Goal: Transaction & Acquisition: Purchase product/service

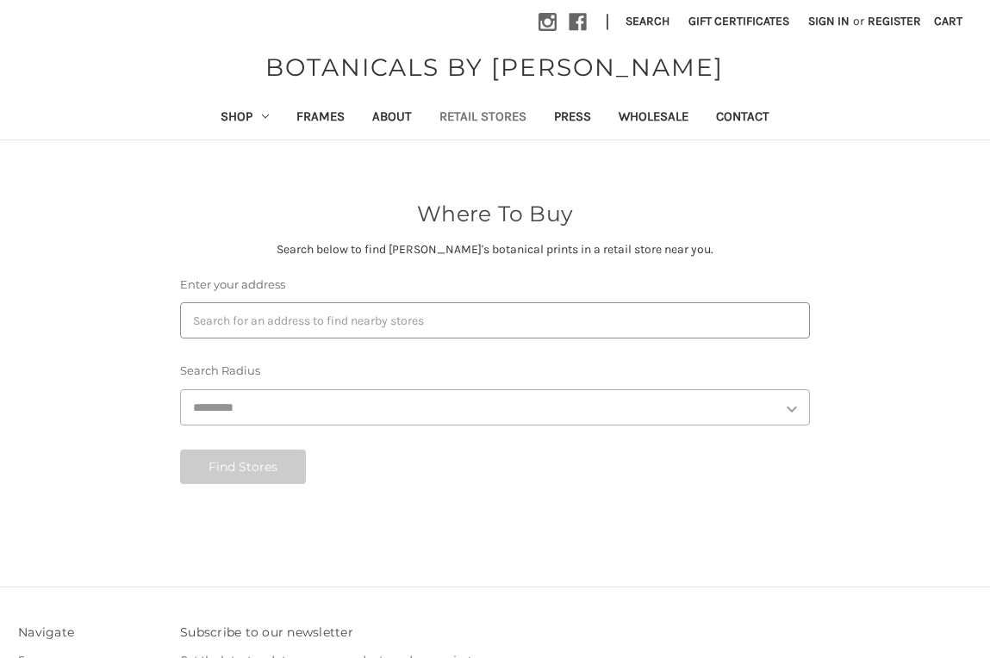
select select "***"
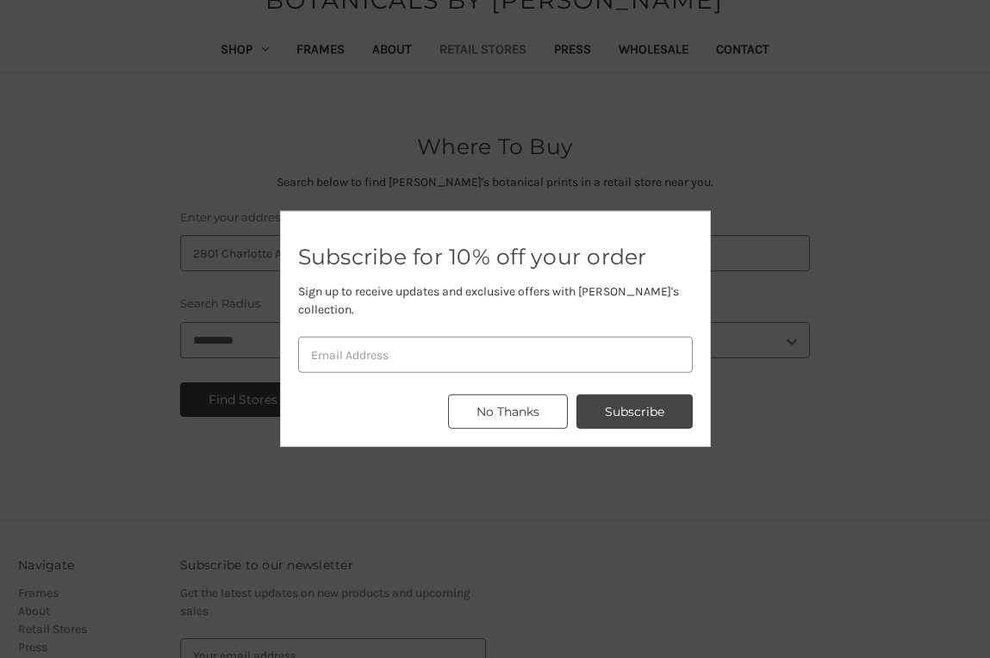
scroll to position [78, 0]
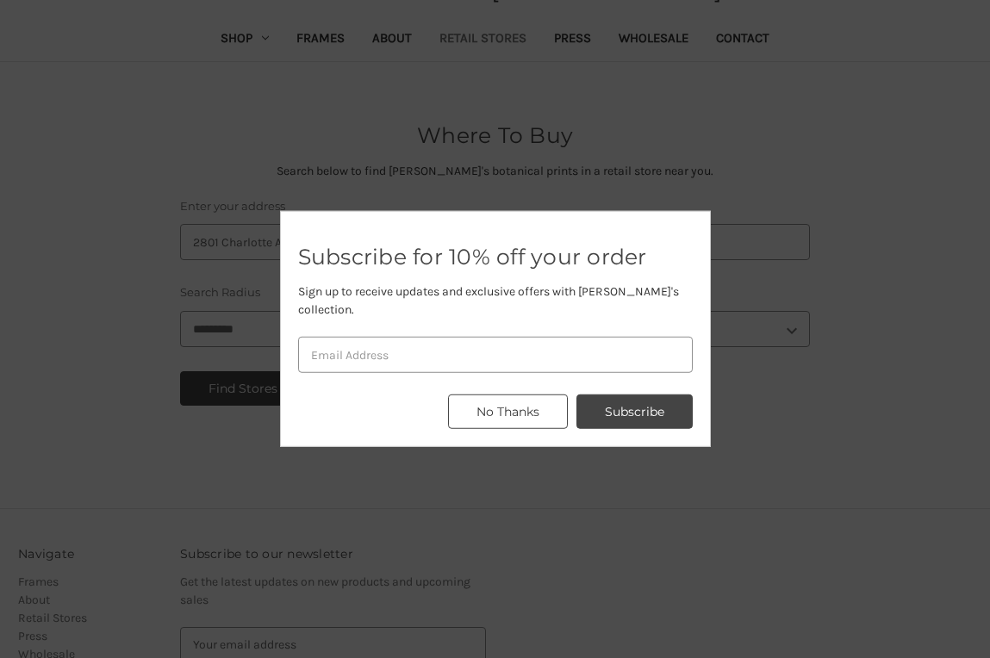
click at [528, 408] on button "No Thanks" at bounding box center [508, 412] width 120 height 34
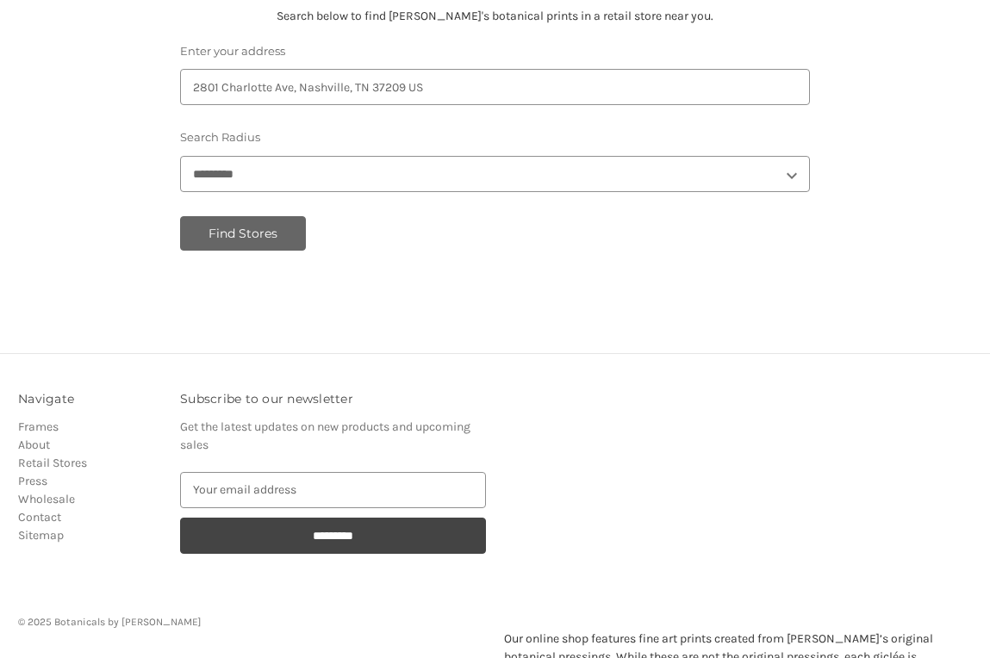
scroll to position [228, 0]
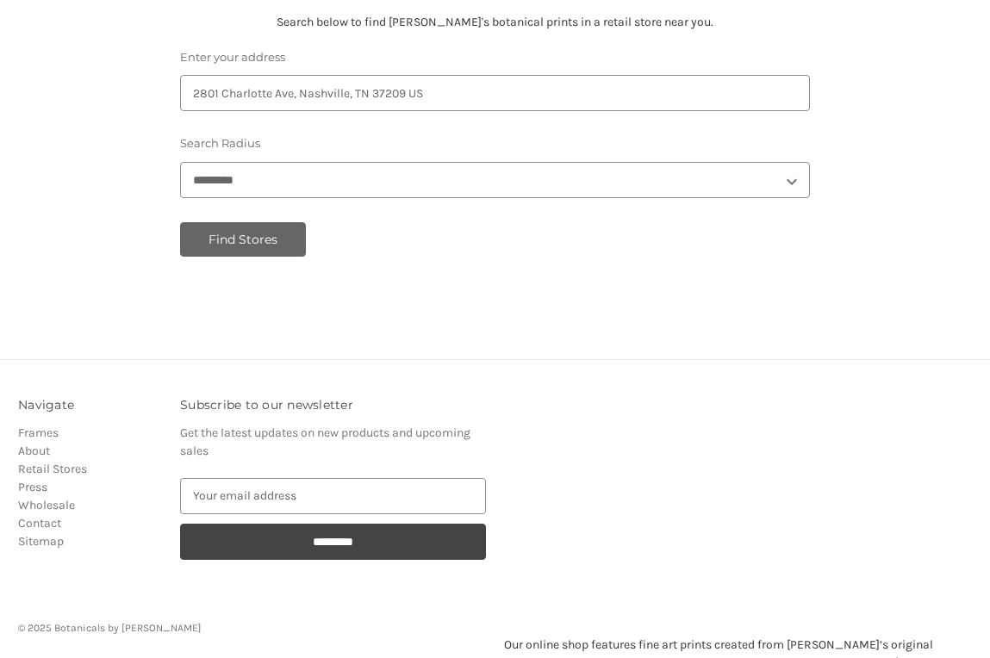
click at [254, 231] on button "Find Stores" at bounding box center [243, 239] width 126 height 34
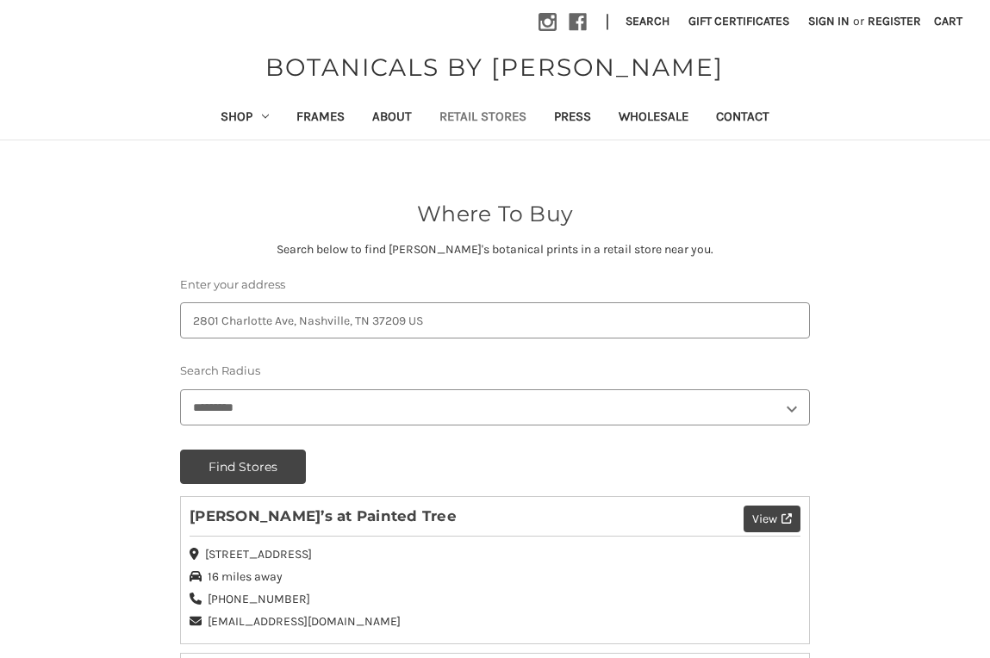
scroll to position [0, 0]
click at [262, 115] on use "Shop" at bounding box center [265, 116] width 7 height 3
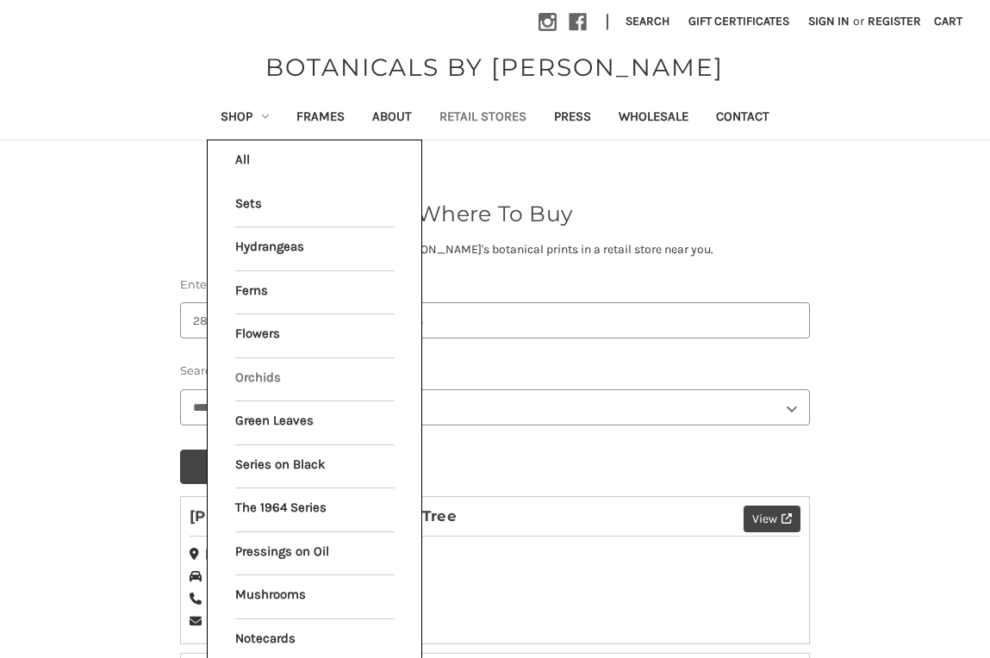
click at [255, 371] on link "Orchids" at bounding box center [314, 380] width 159 height 43
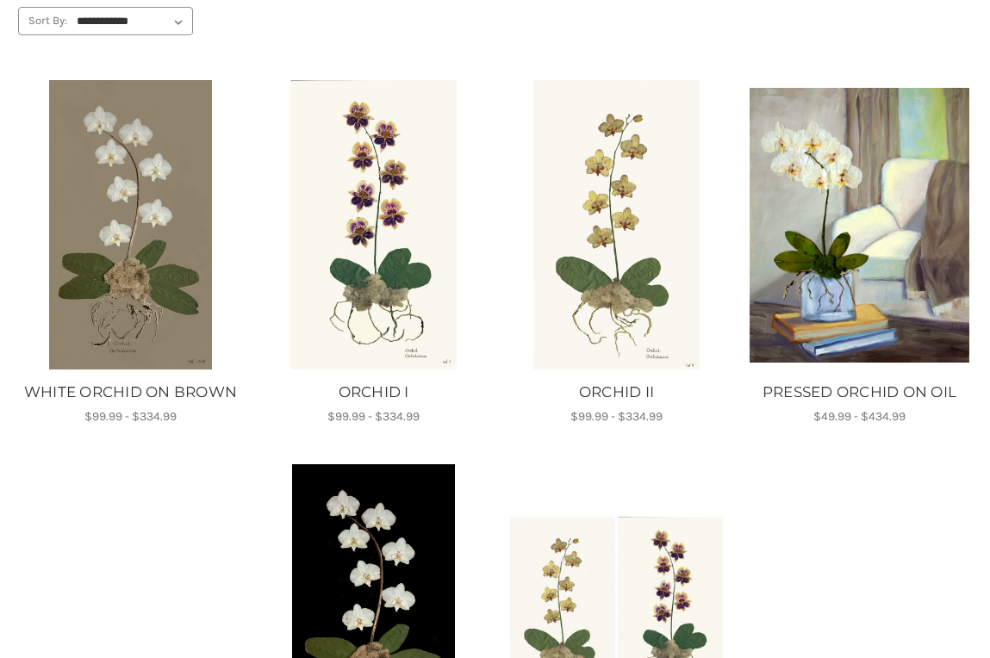
scroll to position [247, 0]
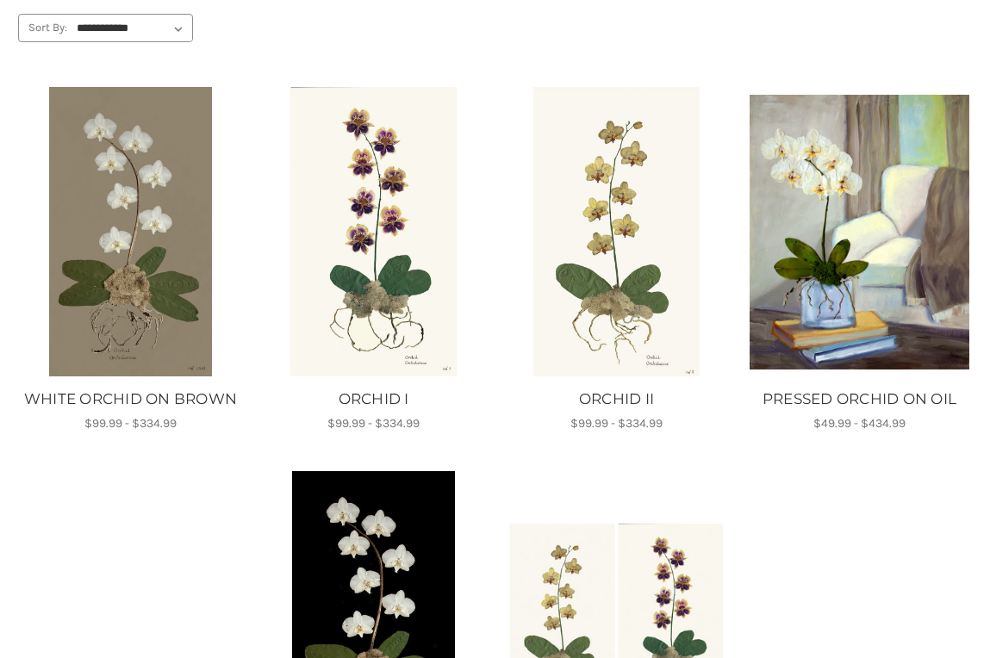
click at [143, 313] on img "WHITE ORCHID ON BROWN, Price range from $99.99 to $334.99\a\a" at bounding box center [131, 232] width 220 height 290
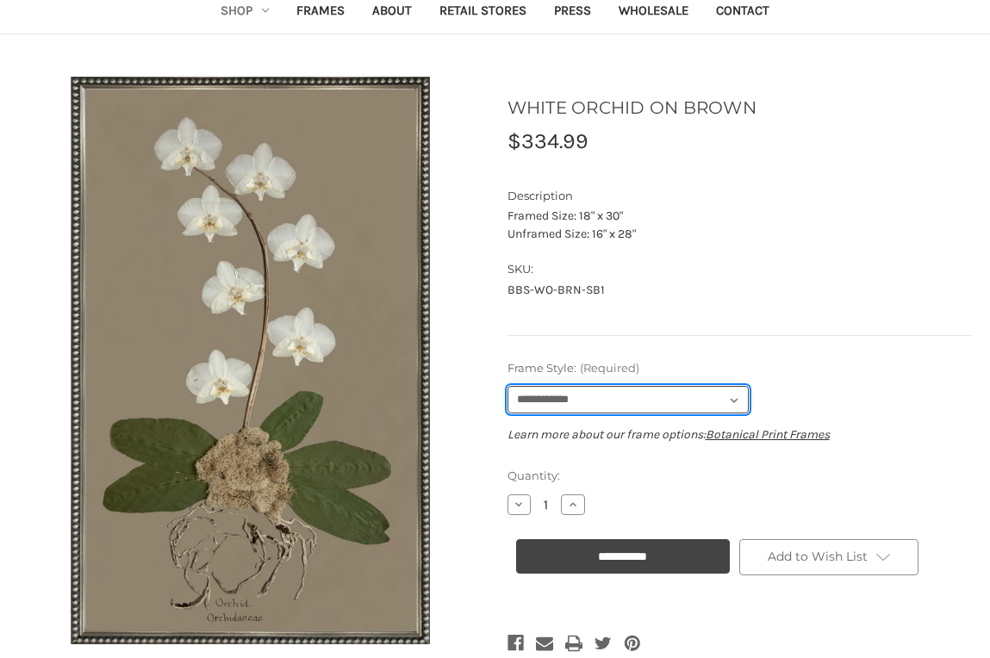
scroll to position [103, 0]
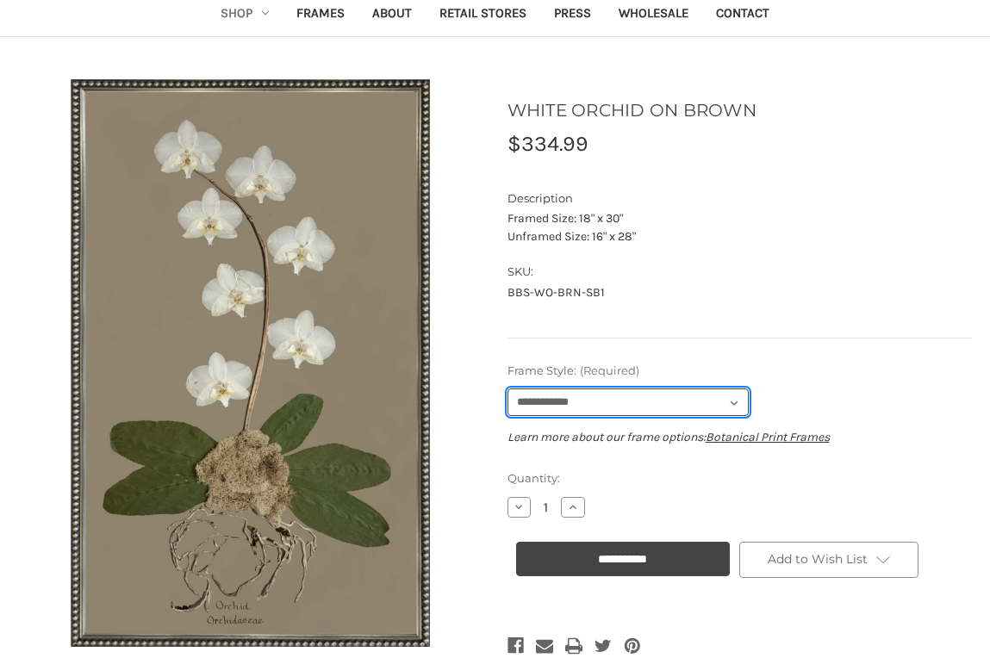
select select "****"
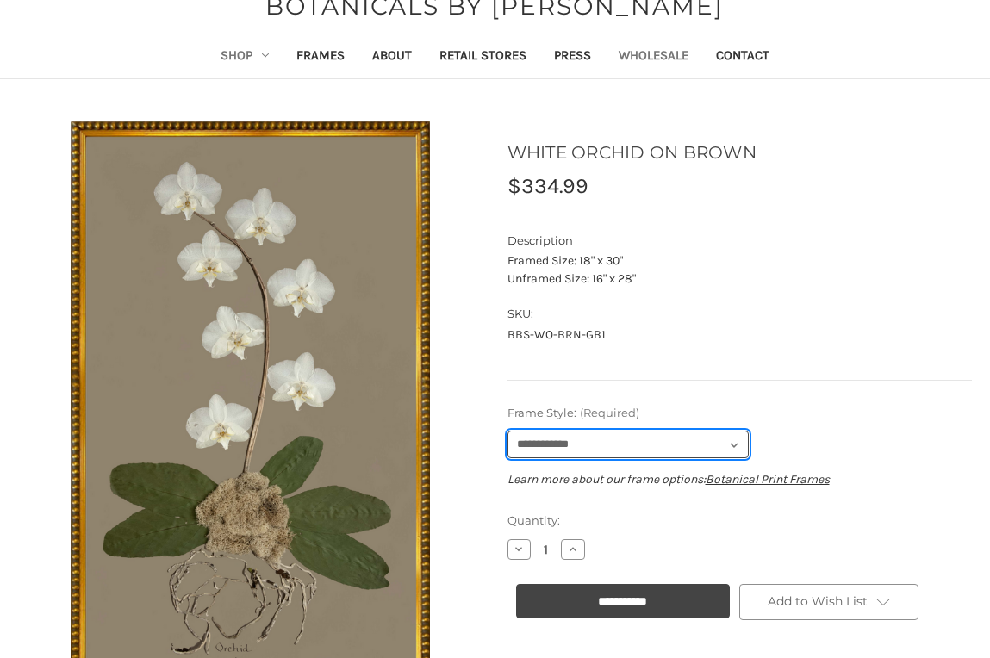
scroll to position [67, 0]
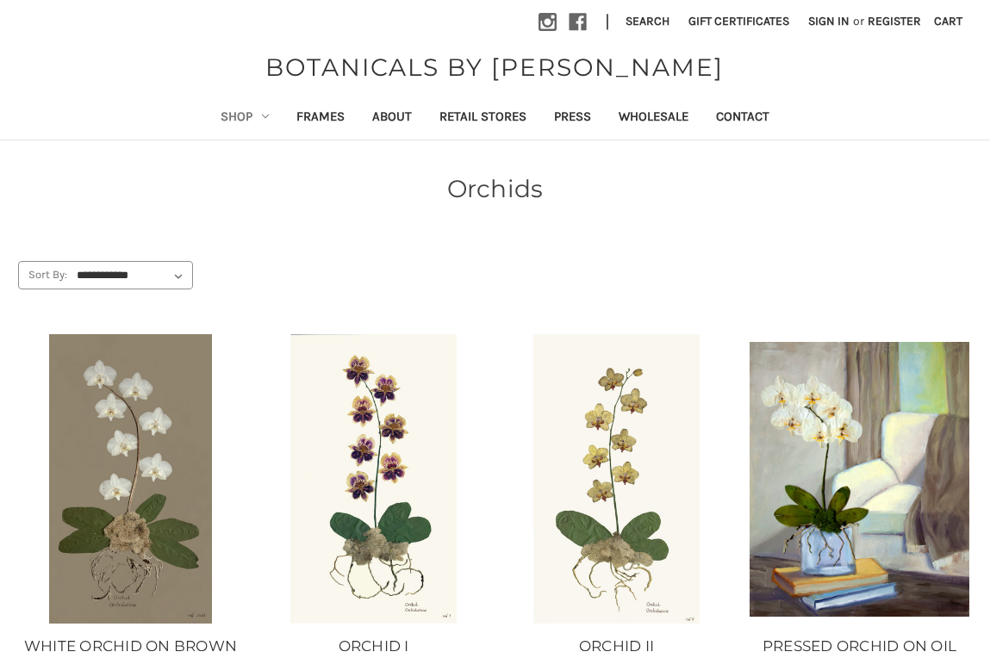
click at [262, 113] on icon "Shop" at bounding box center [265, 116] width 7 height 7
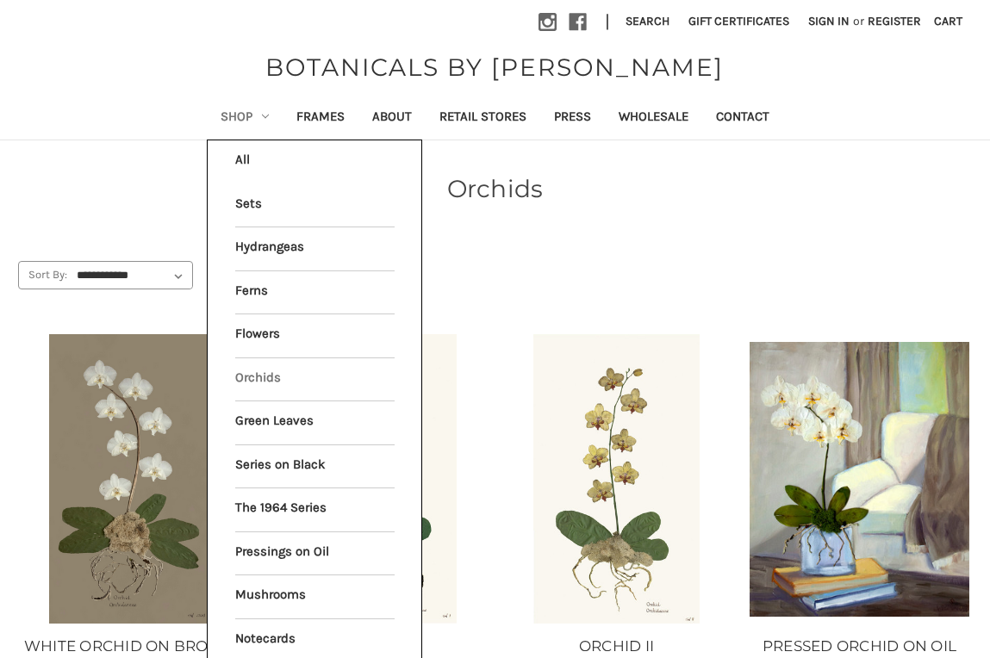
click at [243, 157] on li "All Shop" at bounding box center [315, 161] width 178 height 43
click at [231, 158] on li "All Shop" at bounding box center [315, 161] width 178 height 43
click at [240, 157] on li "All Shop" at bounding box center [315, 161] width 178 height 43
click at [287, 289] on link "Ferns" at bounding box center [314, 292] width 159 height 43
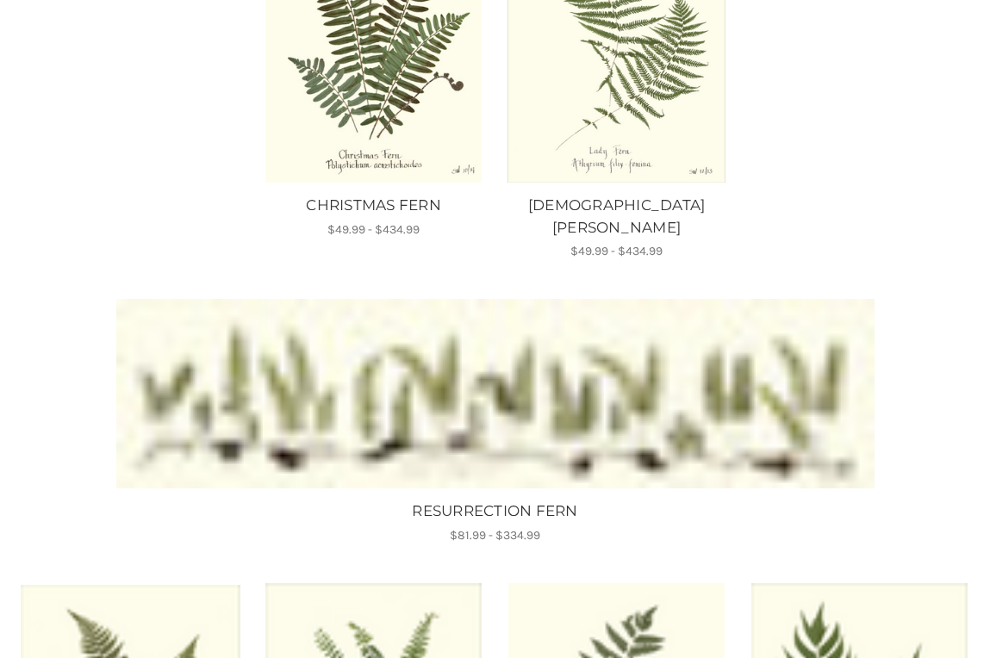
scroll to position [446, 0]
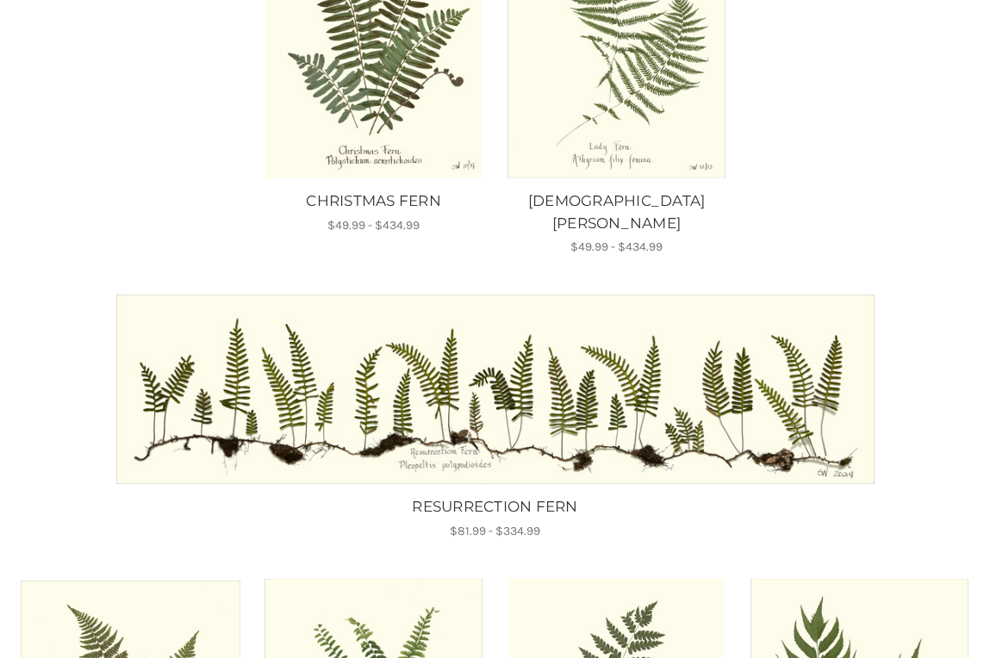
click at [403, 356] on img "RESURRECTION FERN, Price range from $81.99 to $334.99\a\a" at bounding box center [495, 390] width 758 height 190
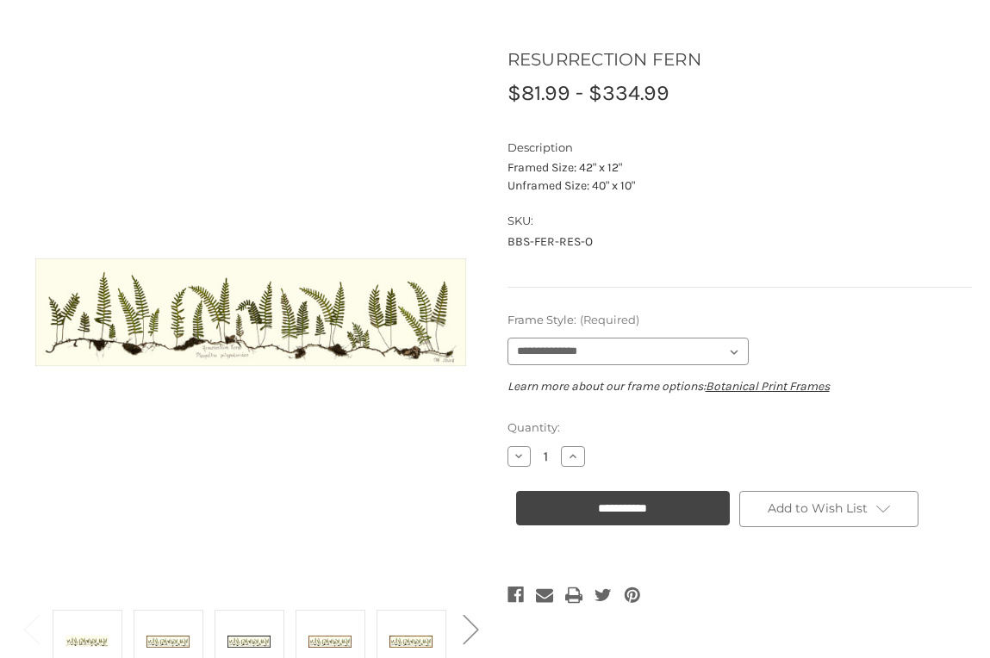
scroll to position [166, 0]
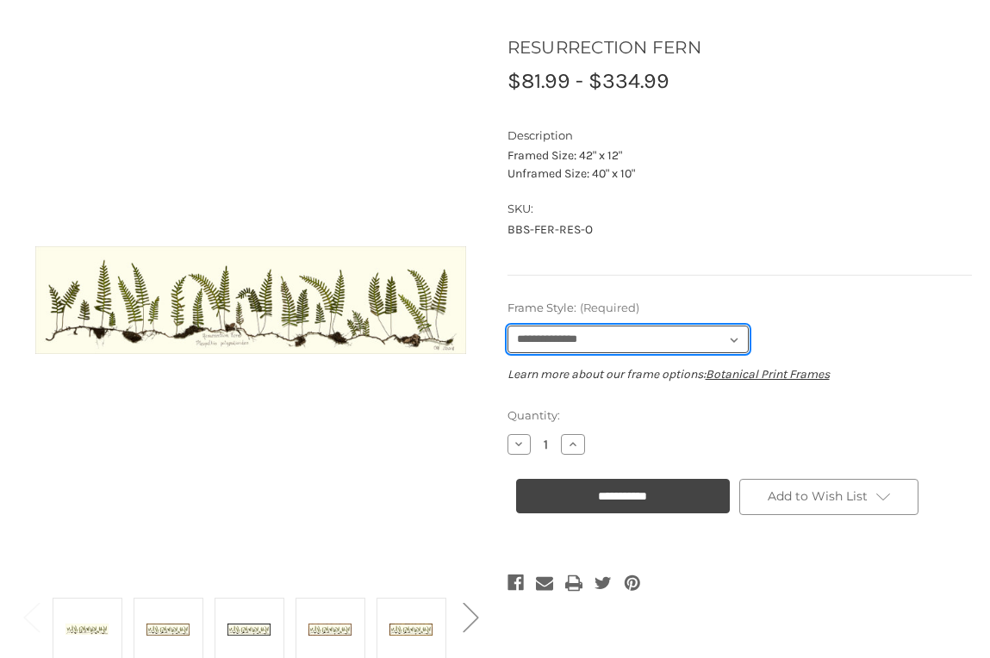
select select "****"
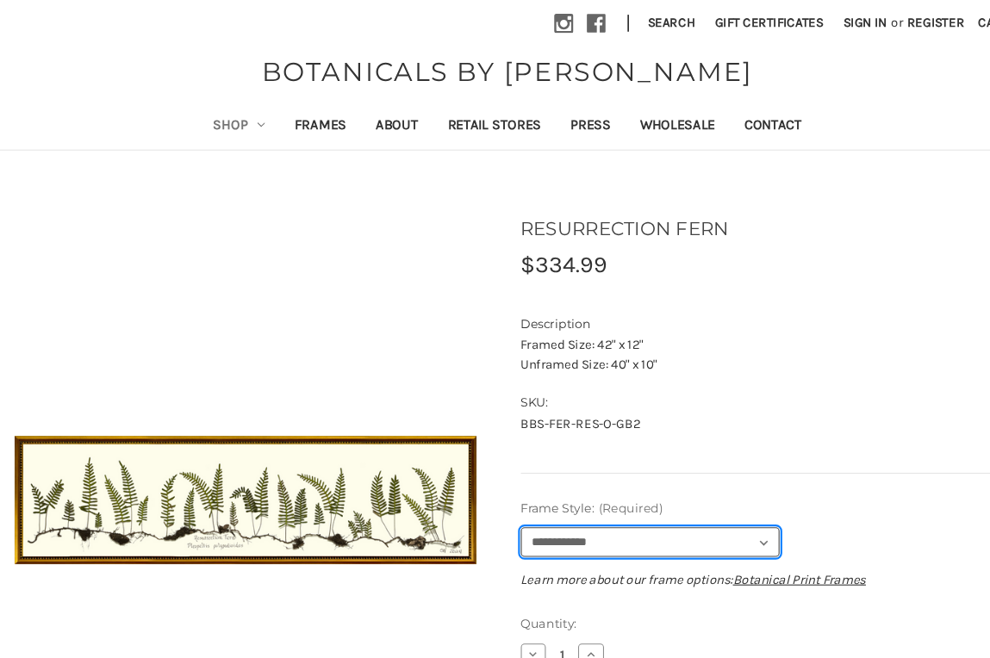
scroll to position [0, 0]
